Goal: Communication & Community: Answer question/provide support

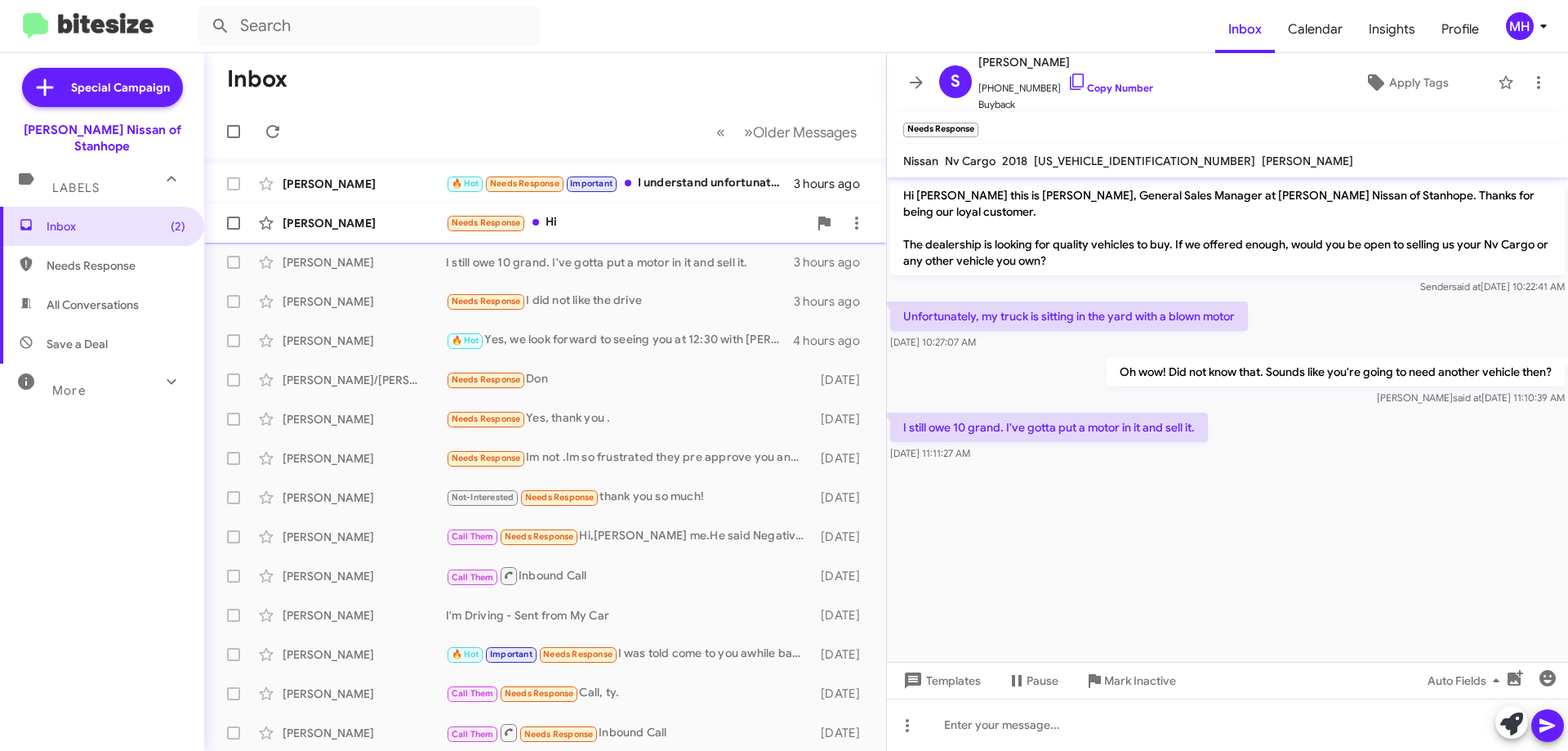
click at [572, 221] on div "Needs Response Hi" at bounding box center [627, 222] width 361 height 19
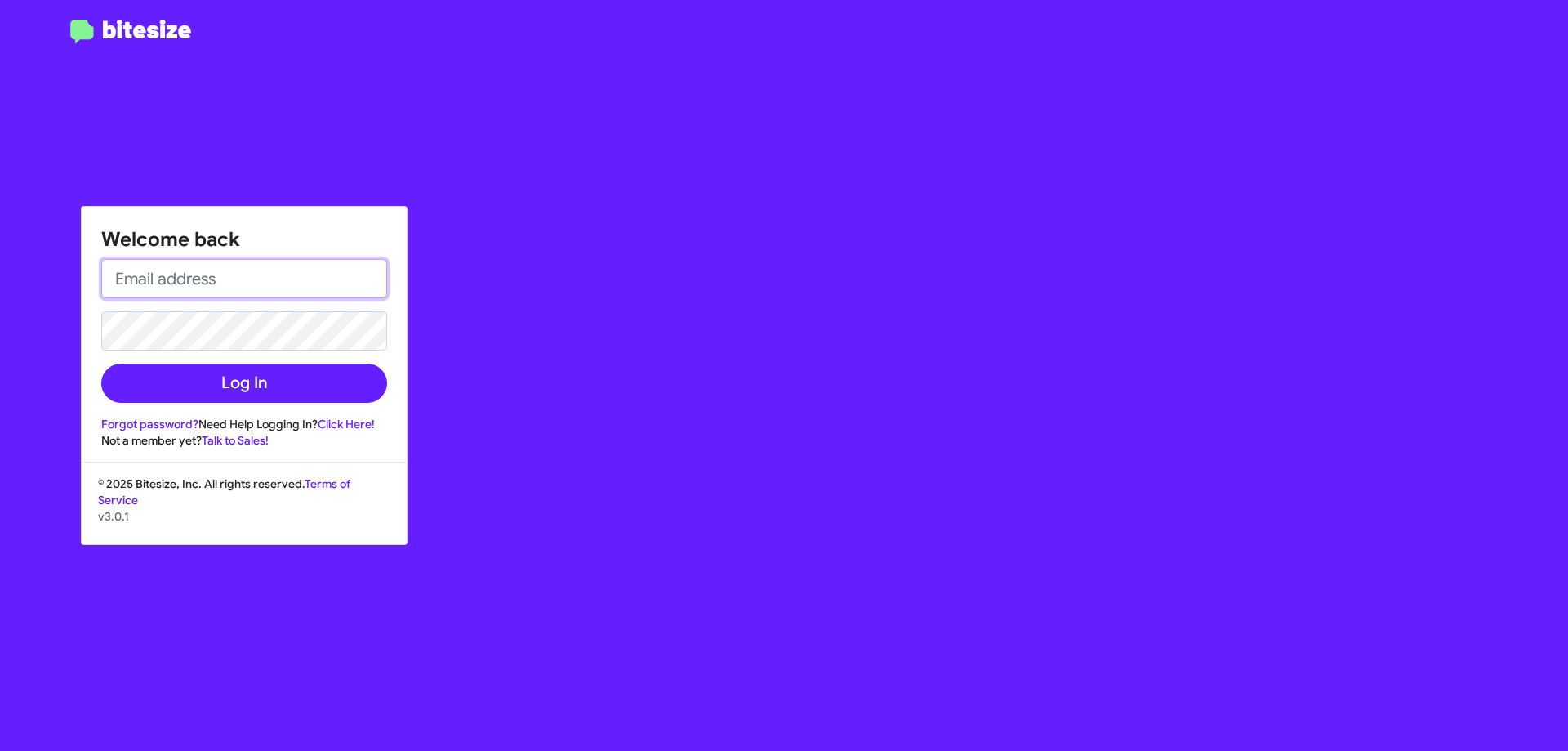
click at [266, 288] on input "email" at bounding box center [245, 279] width 286 height 40
type input "[EMAIL_ADDRESS][DOMAIN_NAME]"
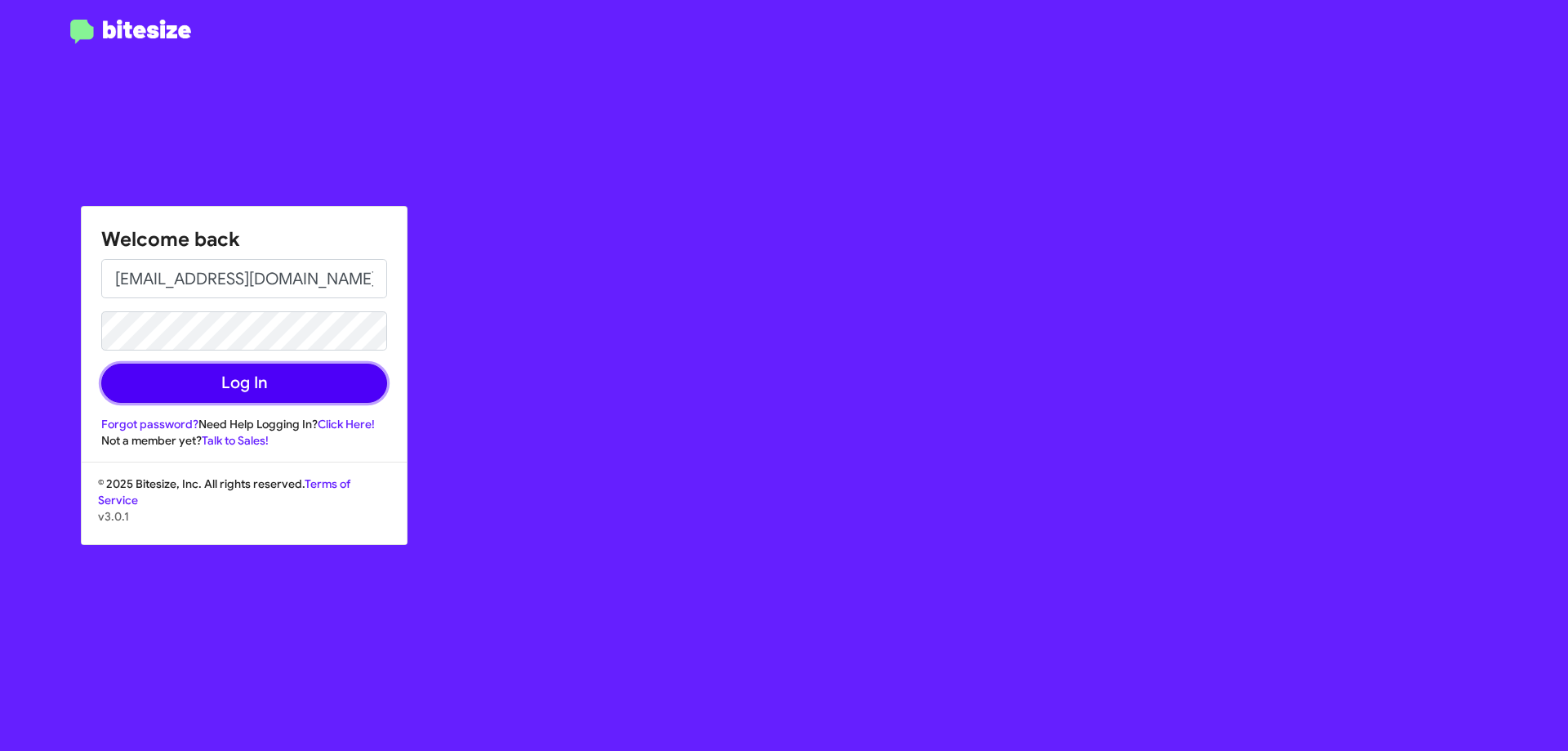
click at [236, 371] on button "Log In" at bounding box center [245, 383] width 286 height 40
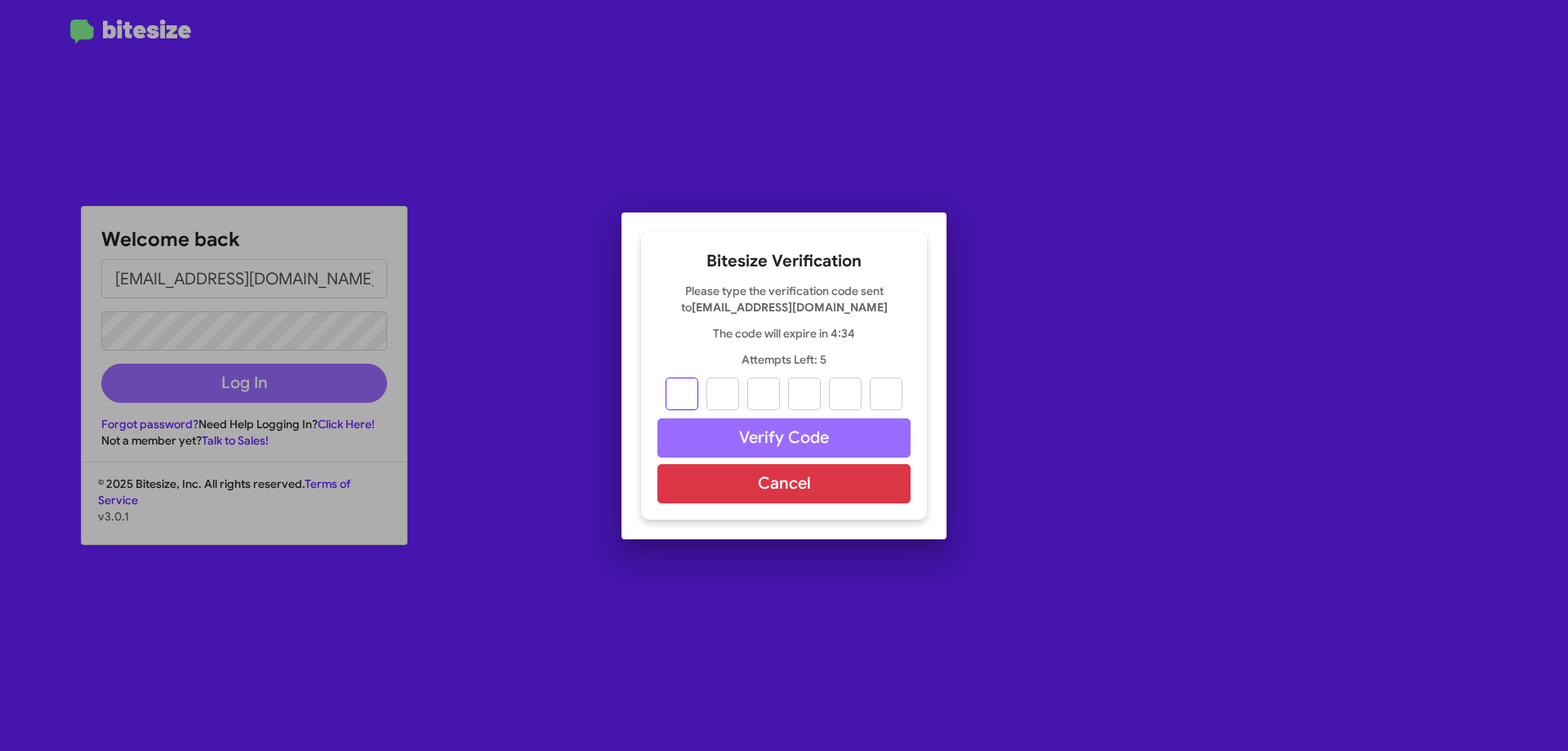
type input "4"
type input "8"
type input "6"
type input "1"
type input "0"
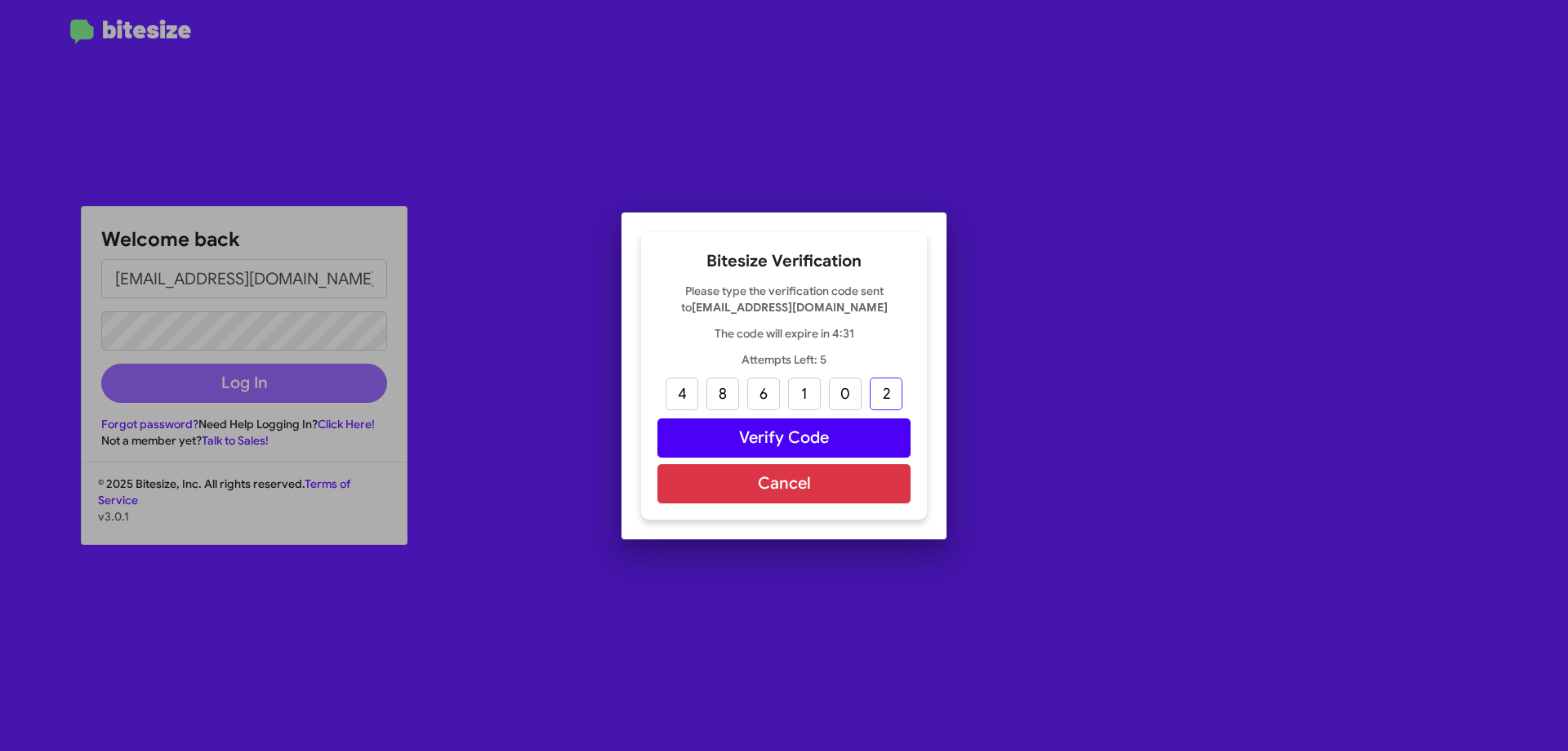
type input "2"
click at [764, 434] on button "Verify Code" at bounding box center [784, 438] width 254 height 40
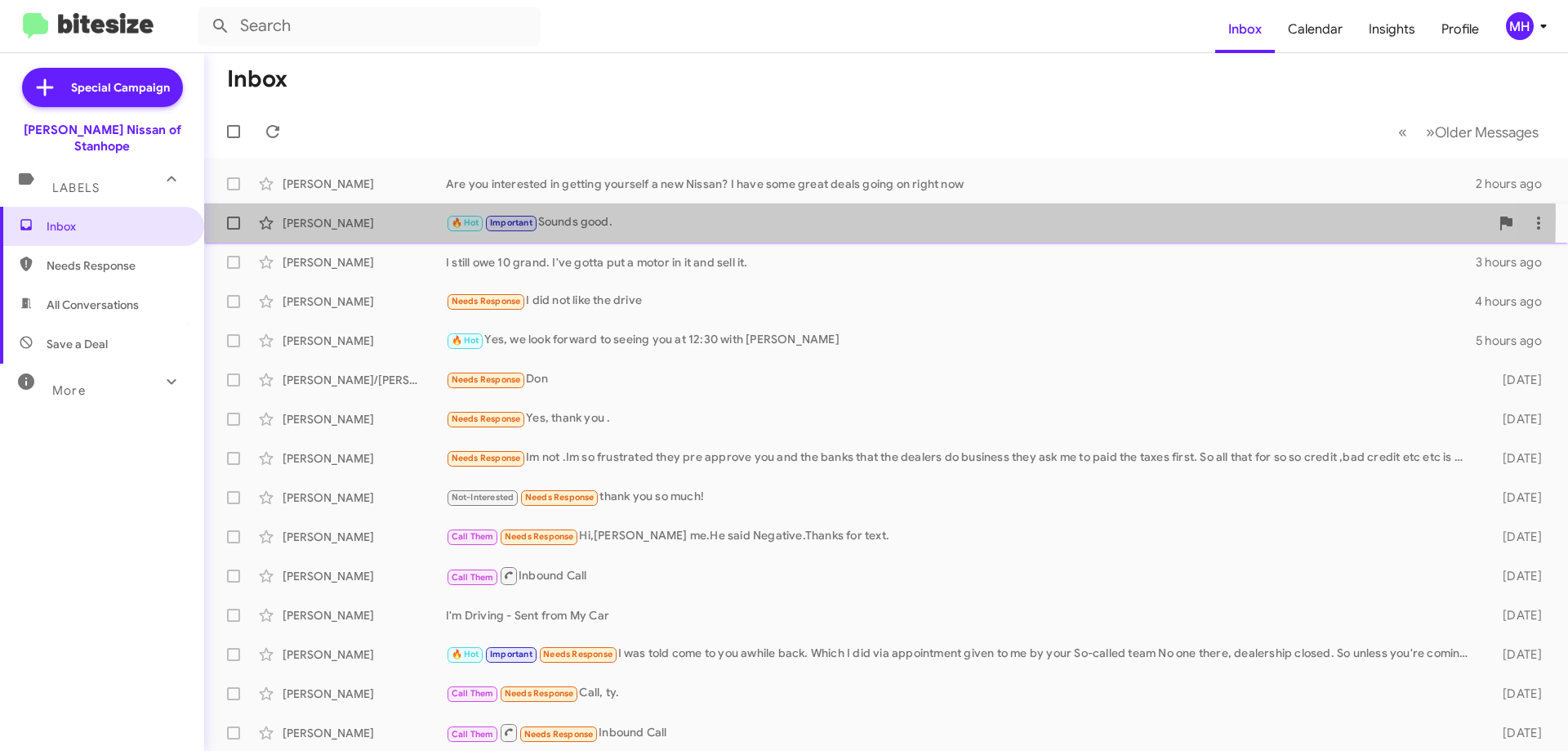
click at [602, 217] on div "🔥 Hot Important Sounds good." at bounding box center [967, 222] width 1044 height 19
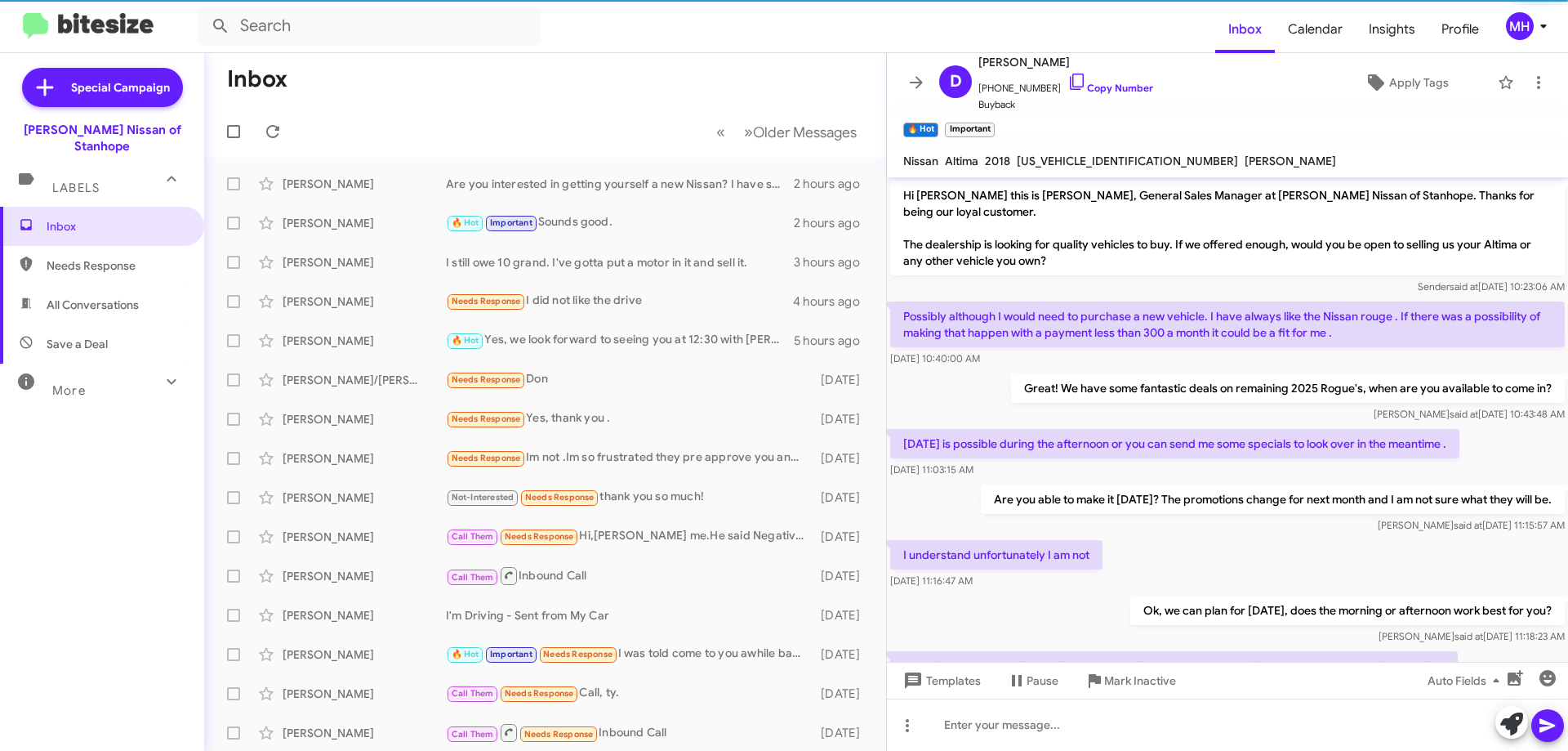
scroll to position [134, 0]
